Goal: Information Seeking & Learning: Learn about a topic

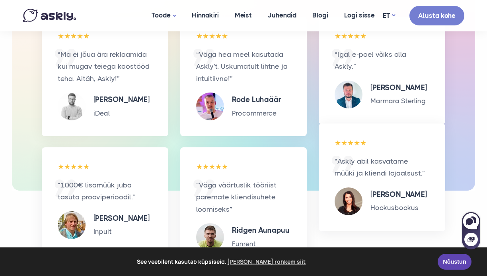
scroll to position [1867, 0]
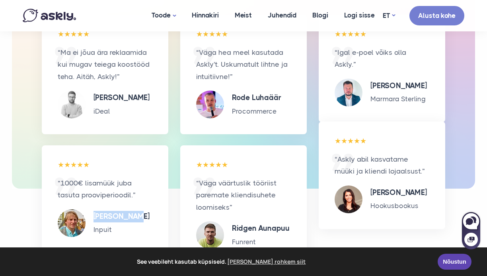
drag, startPoint x: 92, startPoint y: 183, endPoint x: 134, endPoint y: 189, distance: 43.0
click at [134, 211] on div "Andres Pärn Inpuit" at bounding box center [118, 223] width 64 height 25
click at [101, 224] on p "Inpuit" at bounding box center [121, 230] width 56 height 12
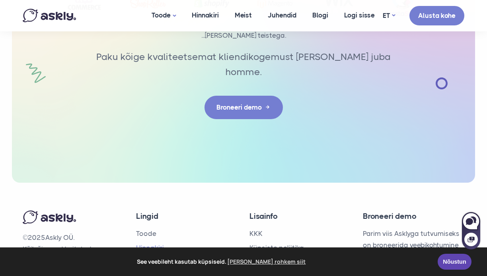
scroll to position [2610, 0]
click at [150, 259] on link "Meist" at bounding box center [144, 263] width 17 height 8
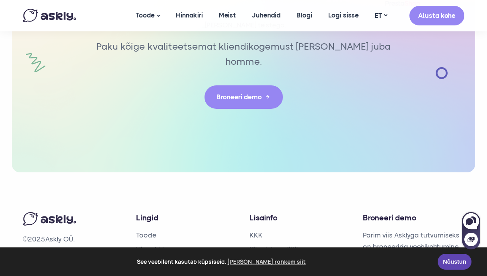
scroll to position [1879, 0]
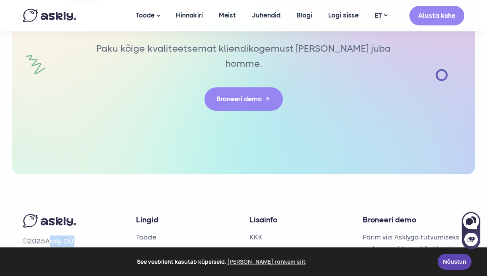
drag, startPoint x: 49, startPoint y: 181, endPoint x: 77, endPoint y: 183, distance: 28.7
click at [77, 236] on p "© 2025 Askly OÜ. Kõik õigused reserveeritud." at bounding box center [73, 247] width 101 height 23
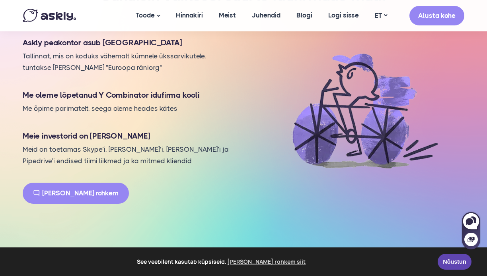
scroll to position [549, 0]
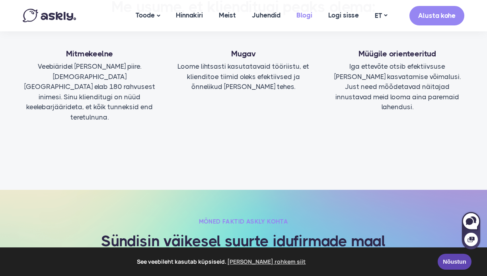
click at [314, 15] on link "Blogi" at bounding box center [304, 15] width 32 height 31
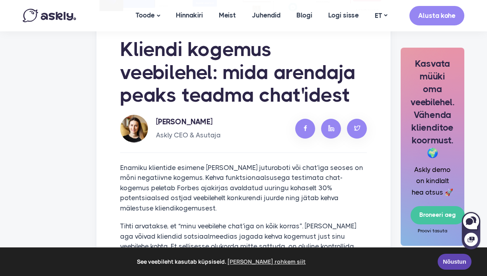
scroll to position [214, 0]
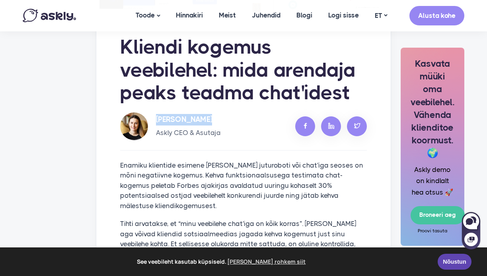
drag, startPoint x: 157, startPoint y: 119, endPoint x: 206, endPoint y: 117, distance: 49.8
click at [206, 117] on h5 "[PERSON_NAME]" at bounding box center [188, 120] width 65 height 12
